Goal: Task Accomplishment & Management: Complete application form

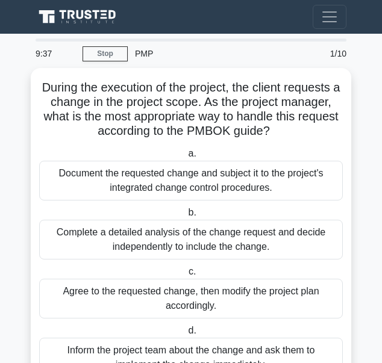
click at [149, 54] on div "PMP" at bounding box center [214, 54] width 172 height 24
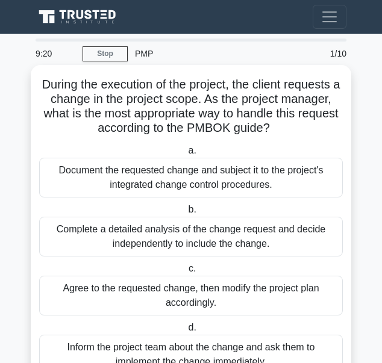
click at [182, 243] on div "Complete a detailed analysis of the change request and decide independently to …" at bounding box center [191, 237] width 304 height 40
drag, startPoint x: 182, startPoint y: 243, endPoint x: 131, endPoint y: 237, distance: 50.9
click at [131, 237] on div "Complete a detailed analysis of the change request and decide independently to …" at bounding box center [191, 237] width 304 height 40
click at [185, 214] on input "b. Complete a detailed analysis of the change request and decide independently …" at bounding box center [185, 210] width 0 height 8
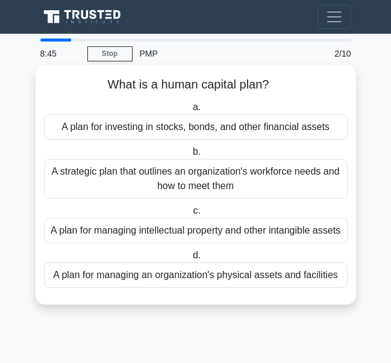
click at [183, 272] on div "A plan for managing an organization's physical assets and facilities" at bounding box center [196, 275] width 304 height 25
click at [190, 260] on input "d. A plan for managing an organization's physical assets and facilities" at bounding box center [190, 256] width 0 height 8
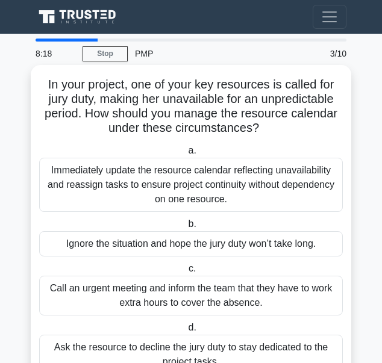
click at [168, 244] on div "Ignore the situation and hope the jury duty won’t take long." at bounding box center [191, 243] width 304 height 25
click at [184, 243] on div "Ignore the situation and hope the jury duty won’t take long." at bounding box center [191, 243] width 304 height 25
click at [185, 228] on input "b. Ignore the situation and hope the jury duty won’t take long." at bounding box center [185, 224] width 0 height 8
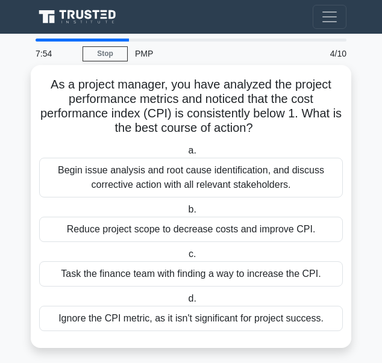
click at [193, 319] on div "Ignore the CPI metric, as it isn't significant for project success." at bounding box center [191, 318] width 304 height 25
click at [185, 303] on input "d. Ignore the CPI metric, as it isn't significant for project success." at bounding box center [185, 299] width 0 height 8
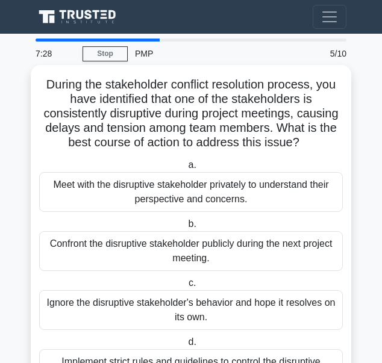
click at [191, 200] on div "Meet with the disruptive stakeholder privately to understand their perspective …" at bounding box center [191, 192] width 304 height 40
click at [185, 169] on input "a. Meet with the disruptive stakeholder privately to understand their perspecti…" at bounding box center [185, 165] width 0 height 8
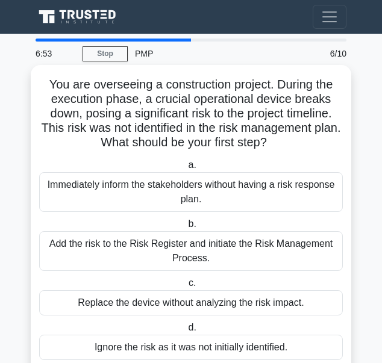
click at [99, 258] on div "Add the risk to the Risk Register and initiate the Risk Management Process." at bounding box center [191, 251] width 304 height 40
click at [185, 228] on input "b. Add the risk to the Risk Register and initiate the Risk Management Process." at bounding box center [185, 224] width 0 height 8
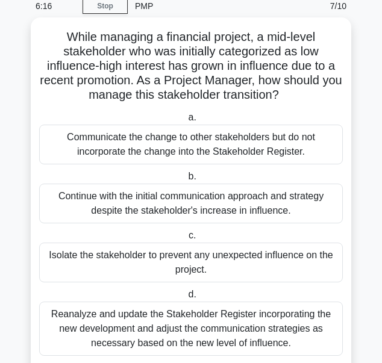
scroll to position [60, 0]
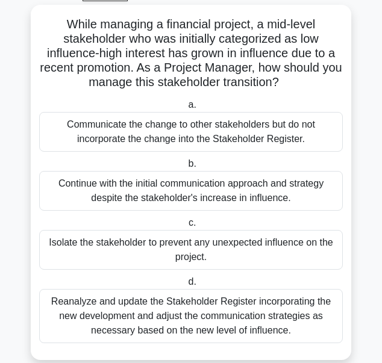
click at [161, 313] on div "Reanalyze and update the Stakeholder Register incorporating the new development…" at bounding box center [191, 316] width 304 height 54
click at [185, 286] on input "d. Reanalyze and update the Stakeholder Register incorporating the new developm…" at bounding box center [185, 282] width 0 height 8
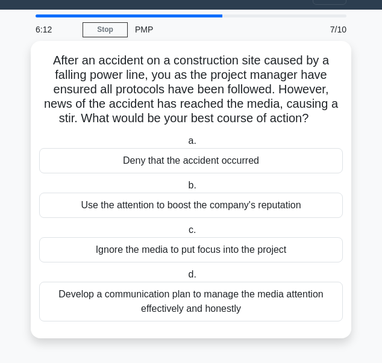
scroll to position [0, 0]
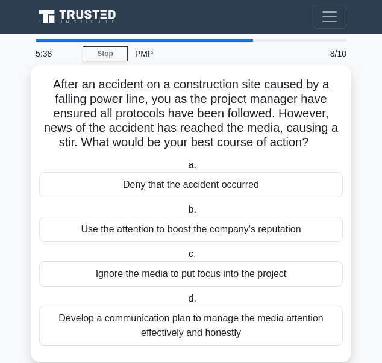
click at [116, 313] on div "Develop a communication plan to manage the media attention effectively and hone…" at bounding box center [191, 326] width 304 height 40
click at [185, 303] on input "d. Develop a communication plan to manage the media attention effectively and h…" at bounding box center [185, 299] width 0 height 8
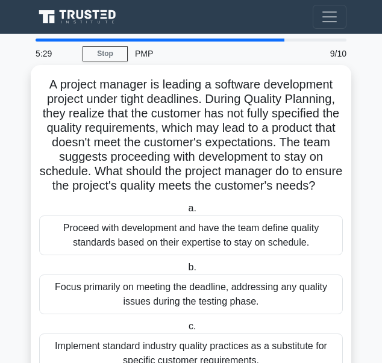
click at [147, 307] on div "Focus primarily on meeting the deadline, addressing any quality issues during t…" at bounding box center [191, 295] width 304 height 40
drag, startPoint x: 147, startPoint y: 307, endPoint x: 120, endPoint y: 313, distance: 27.8
click at [120, 313] on div "Focus primarily on meeting the deadline, addressing any quality issues during t…" at bounding box center [191, 295] width 304 height 40
click at [185, 272] on input "b. Focus primarily on meeting the deadline, addressing any quality issues durin…" at bounding box center [185, 268] width 0 height 8
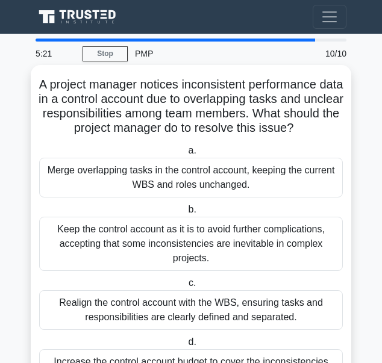
click at [129, 240] on div "Keep the control account as it is to avoid further complications, accepting tha…" at bounding box center [191, 244] width 304 height 54
click at [185, 214] on input "b. Keep the control account as it is to avoid further complications, accepting …" at bounding box center [185, 210] width 0 height 8
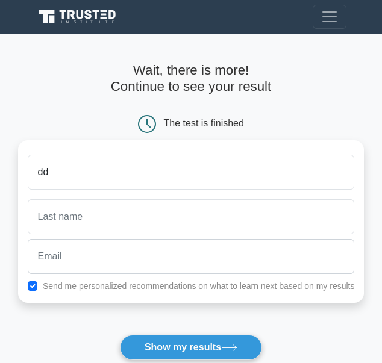
type input "d"
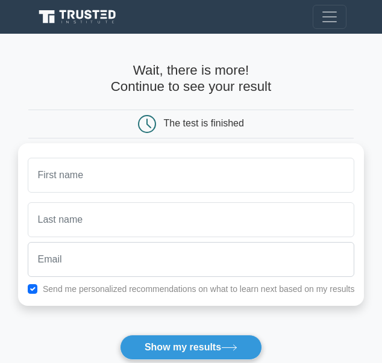
click at [152, 116] on icon at bounding box center [147, 124] width 18 height 18
click at [150, 119] on icon at bounding box center [147, 124] width 18 height 18
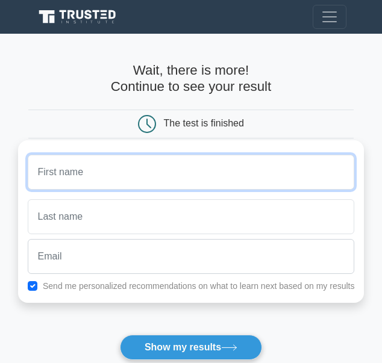
click at [125, 179] on input "text" at bounding box center [191, 172] width 327 height 35
click at [152, 181] on input "text" at bounding box center [191, 172] width 327 height 35
type input "dara"
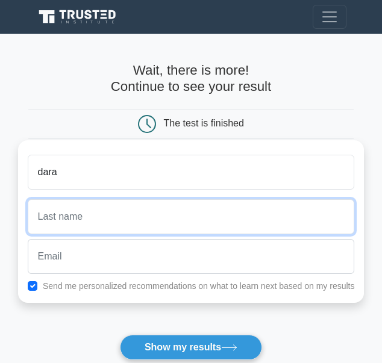
click at [166, 216] on input "text" at bounding box center [191, 216] width 327 height 35
type input "justin"
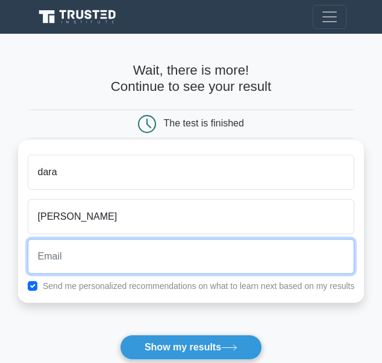
click at [135, 261] on input "email" at bounding box center [191, 256] width 327 height 35
type input "0783055387"
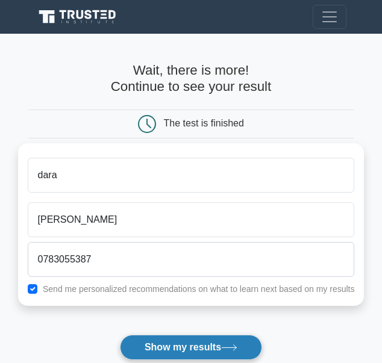
click at [162, 350] on button "Show my results" at bounding box center [191, 347] width 142 height 25
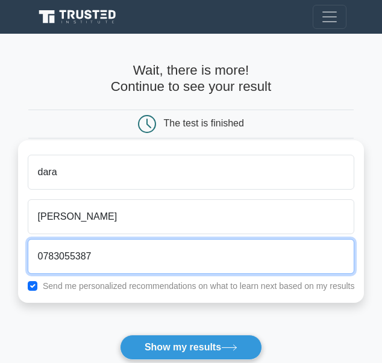
click at [102, 262] on input "0783055387" at bounding box center [191, 256] width 327 height 35
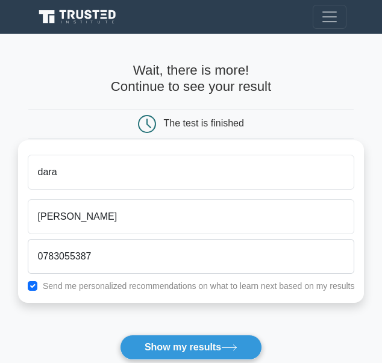
click at [78, 289] on label "Send me personalized recommendations on what to learn next based on my results" at bounding box center [199, 286] width 312 height 10
click at [36, 285] on input "checkbox" at bounding box center [33, 286] width 10 height 10
checkbox input "false"
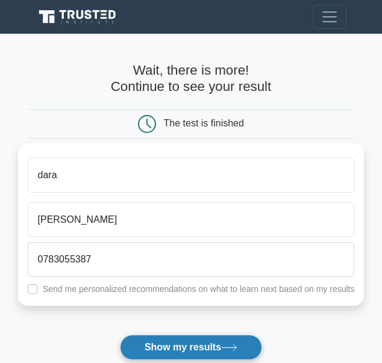
click at [160, 344] on button "Show my results" at bounding box center [191, 347] width 142 height 25
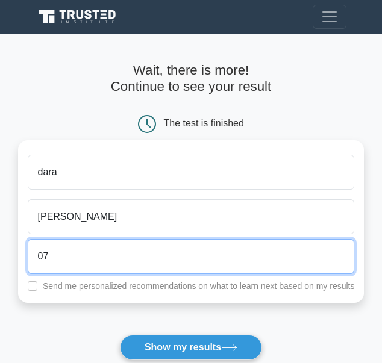
type input "0"
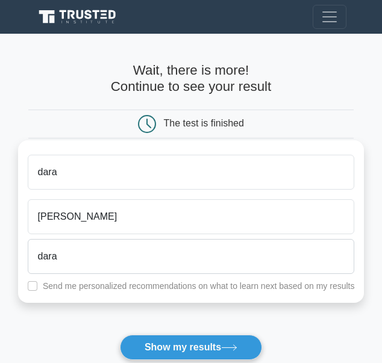
click at [193, 296] on div "dara justin dara Send me personalized recommendations on what to learn next bas…" at bounding box center [191, 221] width 346 height 163
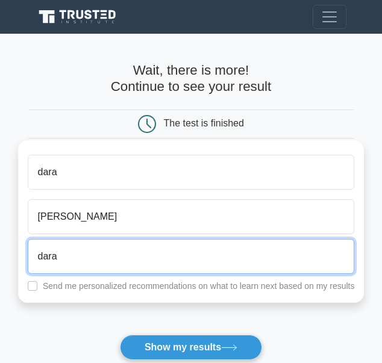
click at [81, 264] on input "dara" at bounding box center [191, 256] width 327 height 35
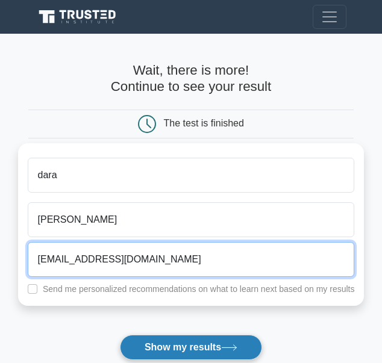
type input "dara@g-mail.com"
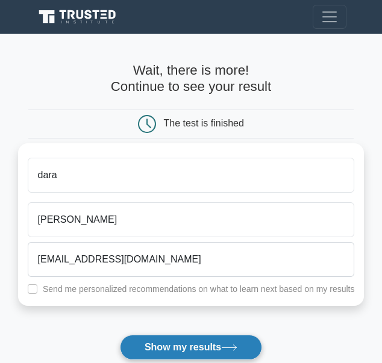
click at [173, 348] on button "Show my results" at bounding box center [191, 347] width 142 height 25
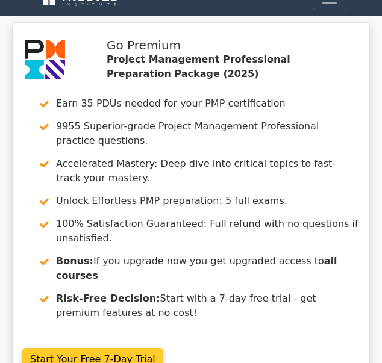
click at [120, 348] on link "Start Your Free 7-Day Trial" at bounding box center [92, 359] width 141 height 23
click at [117, 348] on link "Start Your Free 7-Day Trial" at bounding box center [92, 359] width 141 height 23
